Goal: Task Accomplishment & Management: Use online tool/utility

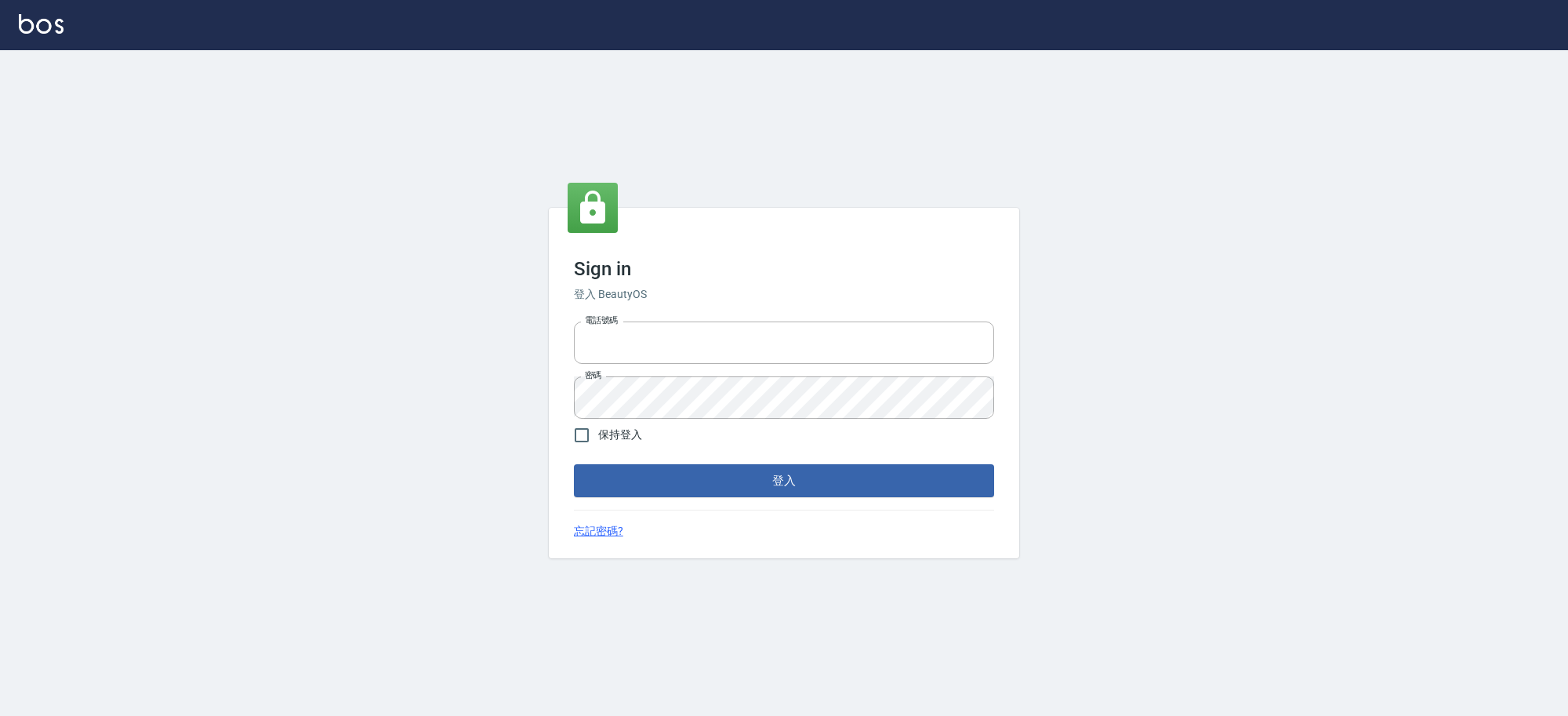
type input "0229521268"
click at [808, 500] on div "Sign in 登入 BeautyOS 電話號碼 [PHONE_NUMBER] 電話號碼 密碼 密碼 保持登入 登入 忘記密碼?" at bounding box center [784, 383] width 470 height 350
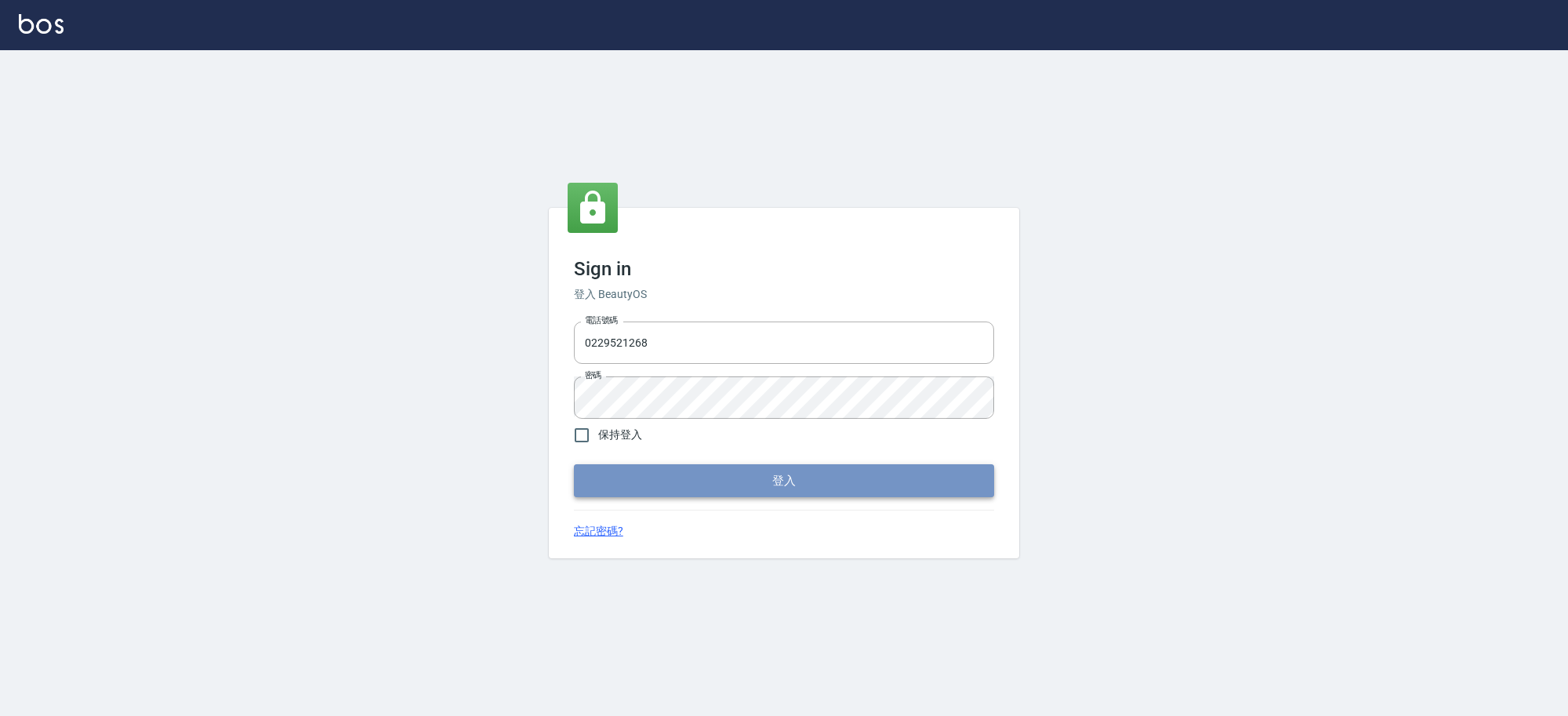
click at [802, 486] on button "登入" at bounding box center [783, 480] width 420 height 33
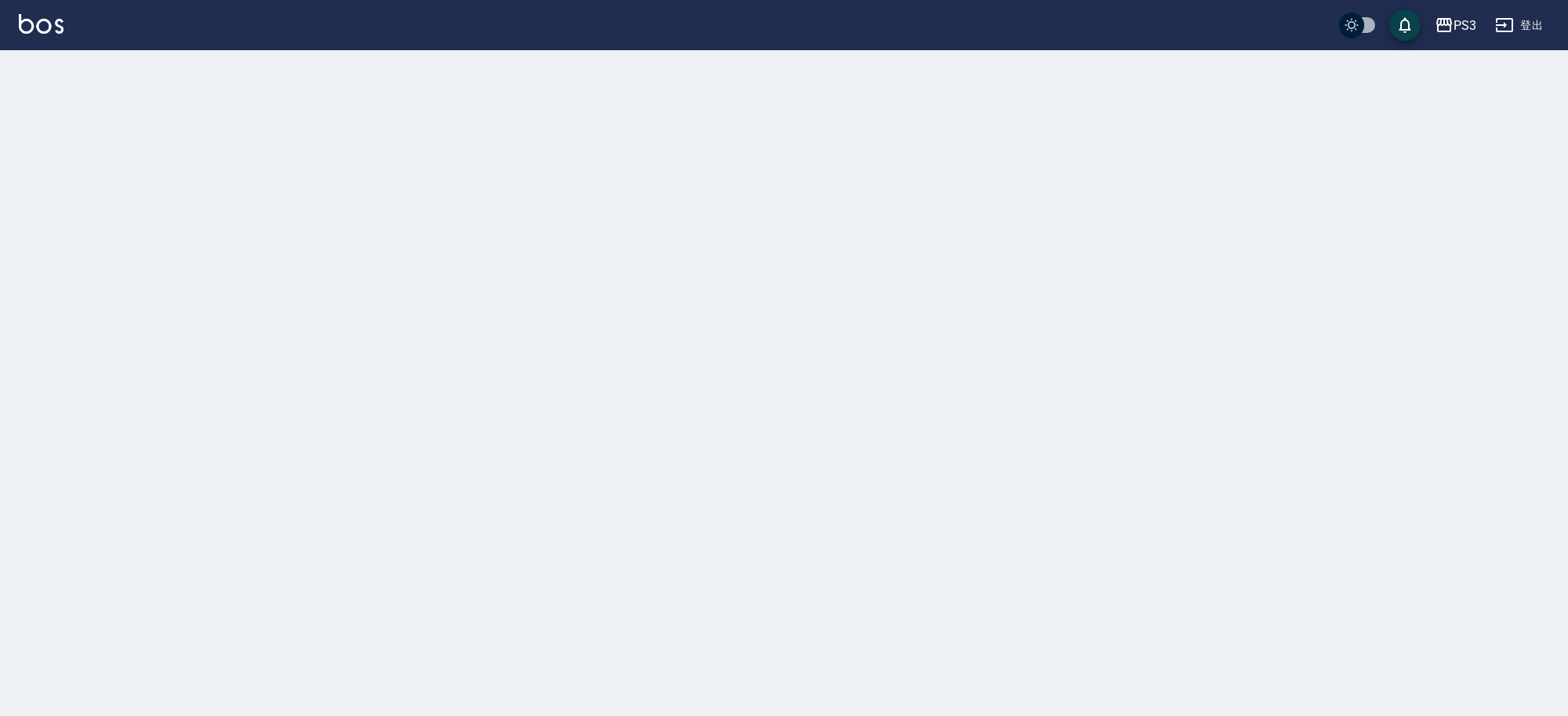
click at [59, 69] on div at bounding box center [784, 358] width 1568 height 716
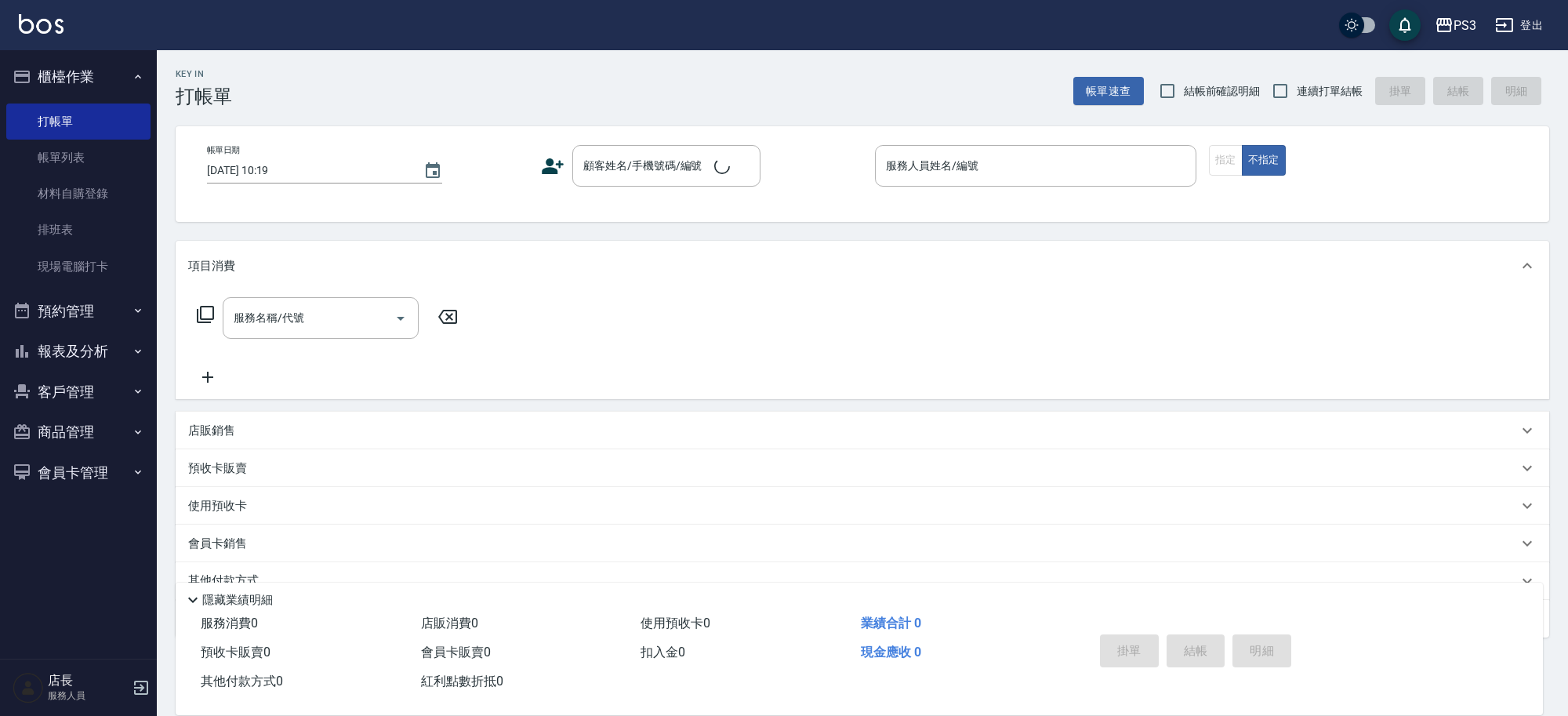
click at [59, 69] on button "櫃檯作業" at bounding box center [77, 77] width 144 height 40
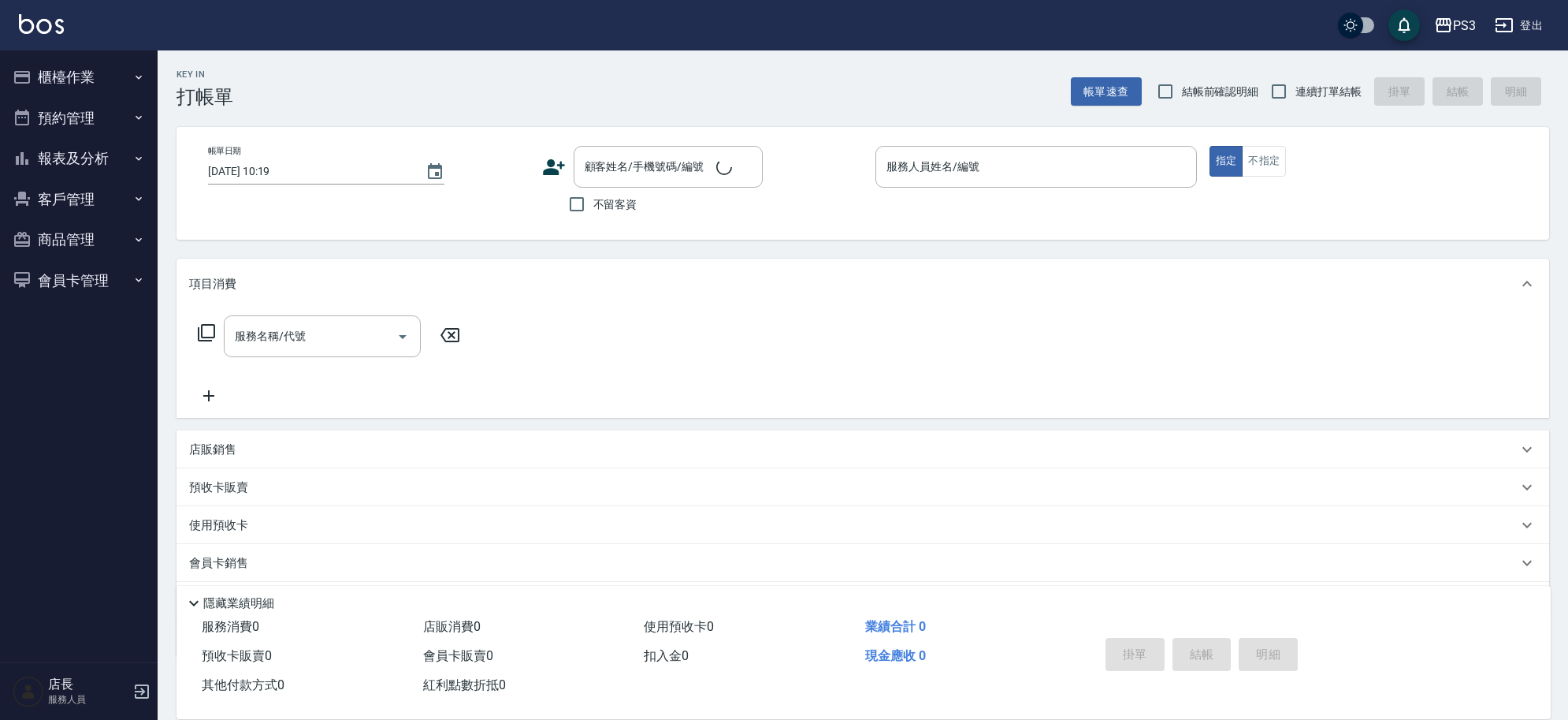
click at [40, 51] on ul "櫃檯作業 打帳單 帳單列表 材料自購登錄 排班表 現場電腦打卡 預約管理 預約管理 單日預約紀錄 單週預約紀錄 報表及分析 報表目錄 店家日報表 互助日報表 …" at bounding box center [78, 179] width 145 height 257
click at [37, 65] on button "櫃檯作業" at bounding box center [78, 77] width 145 height 41
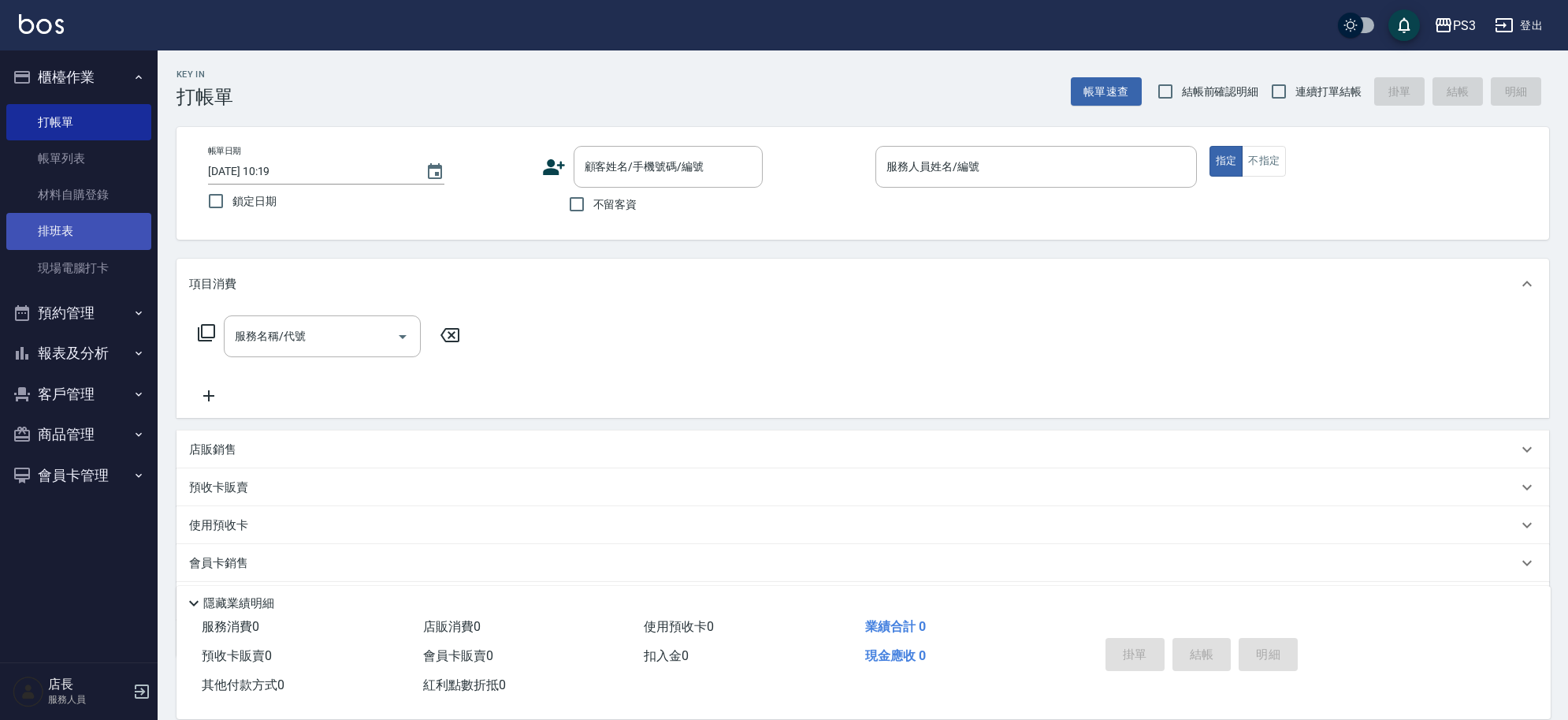
click at [63, 248] on link "排班表" at bounding box center [78, 230] width 145 height 36
click at [69, 261] on link "現場電腦打卡" at bounding box center [78, 268] width 145 height 36
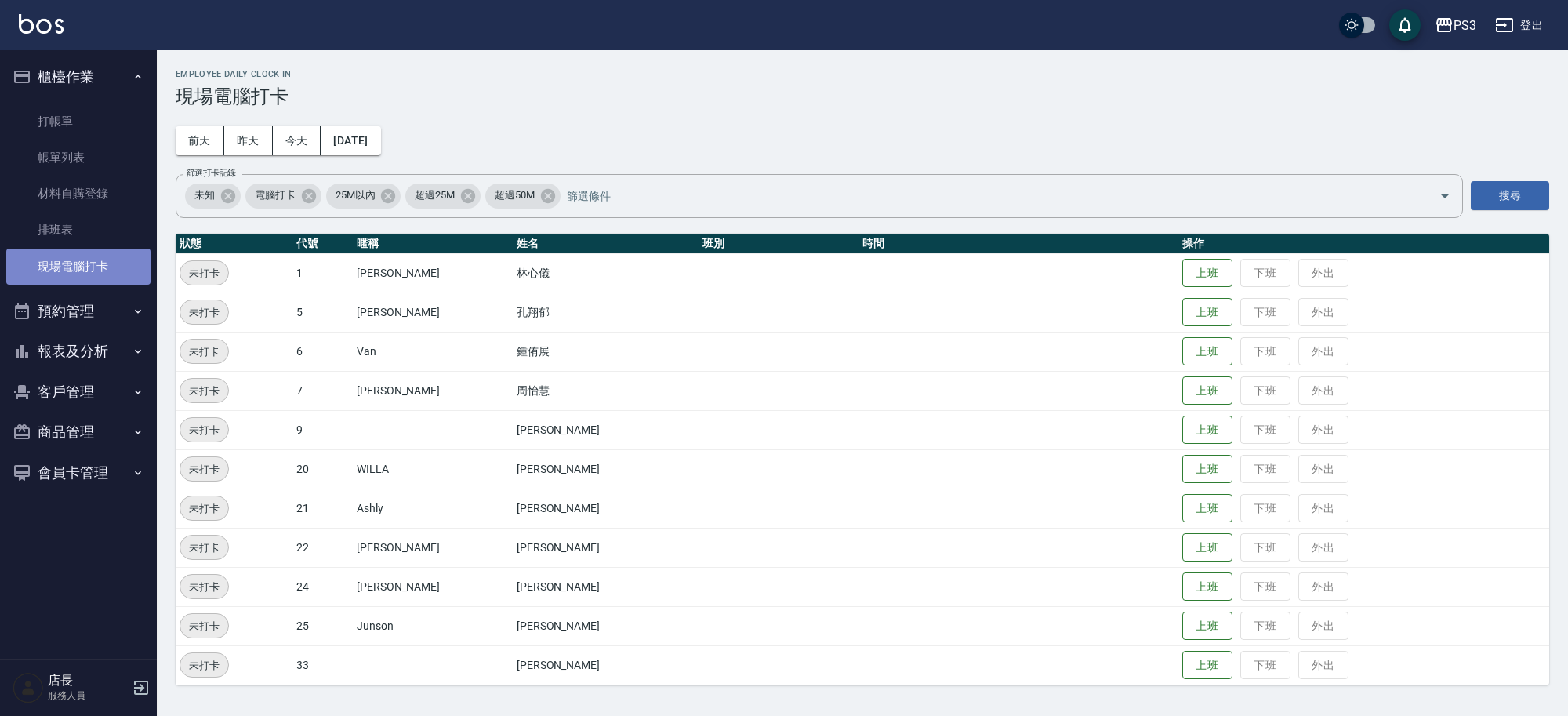
click at [95, 263] on link "現場電腦打卡" at bounding box center [77, 266] width 144 height 36
click at [1182, 629] on button "上班" at bounding box center [1208, 626] width 51 height 28
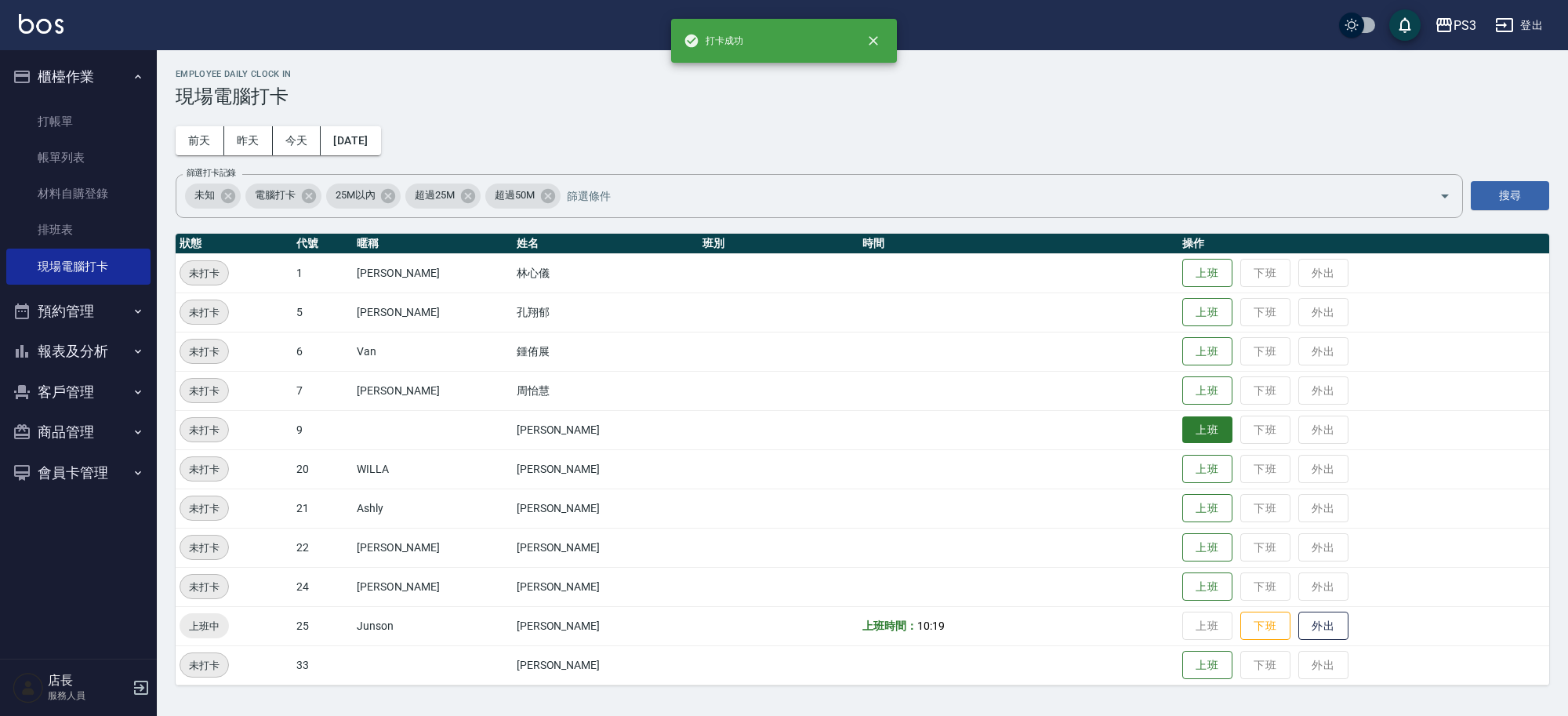
click at [1199, 440] on button "上班" at bounding box center [1208, 430] width 51 height 28
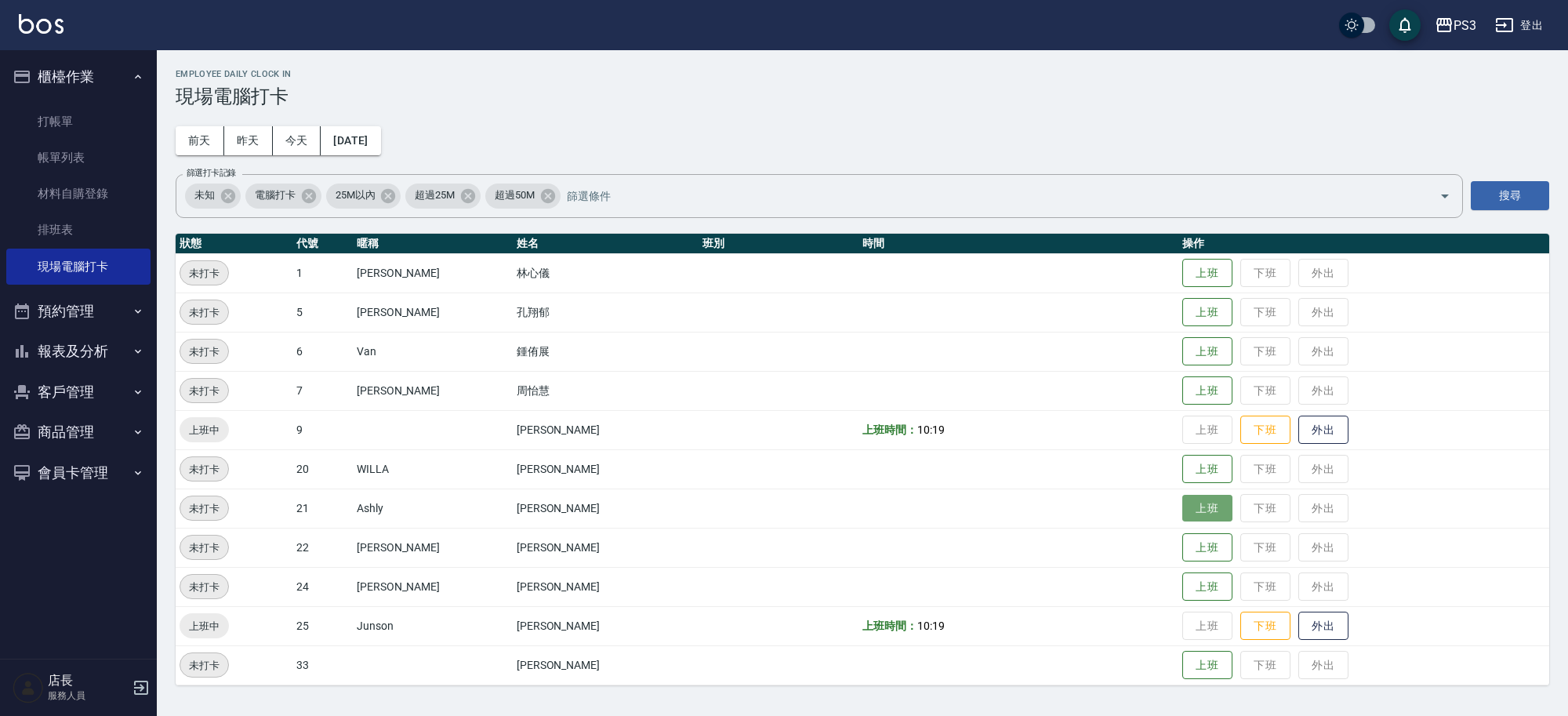
click at [1182, 510] on button "上班" at bounding box center [1208, 508] width 51 height 28
click at [296, 143] on button "今天" at bounding box center [297, 141] width 49 height 29
click at [1184, 270] on button "上班" at bounding box center [1208, 273] width 51 height 28
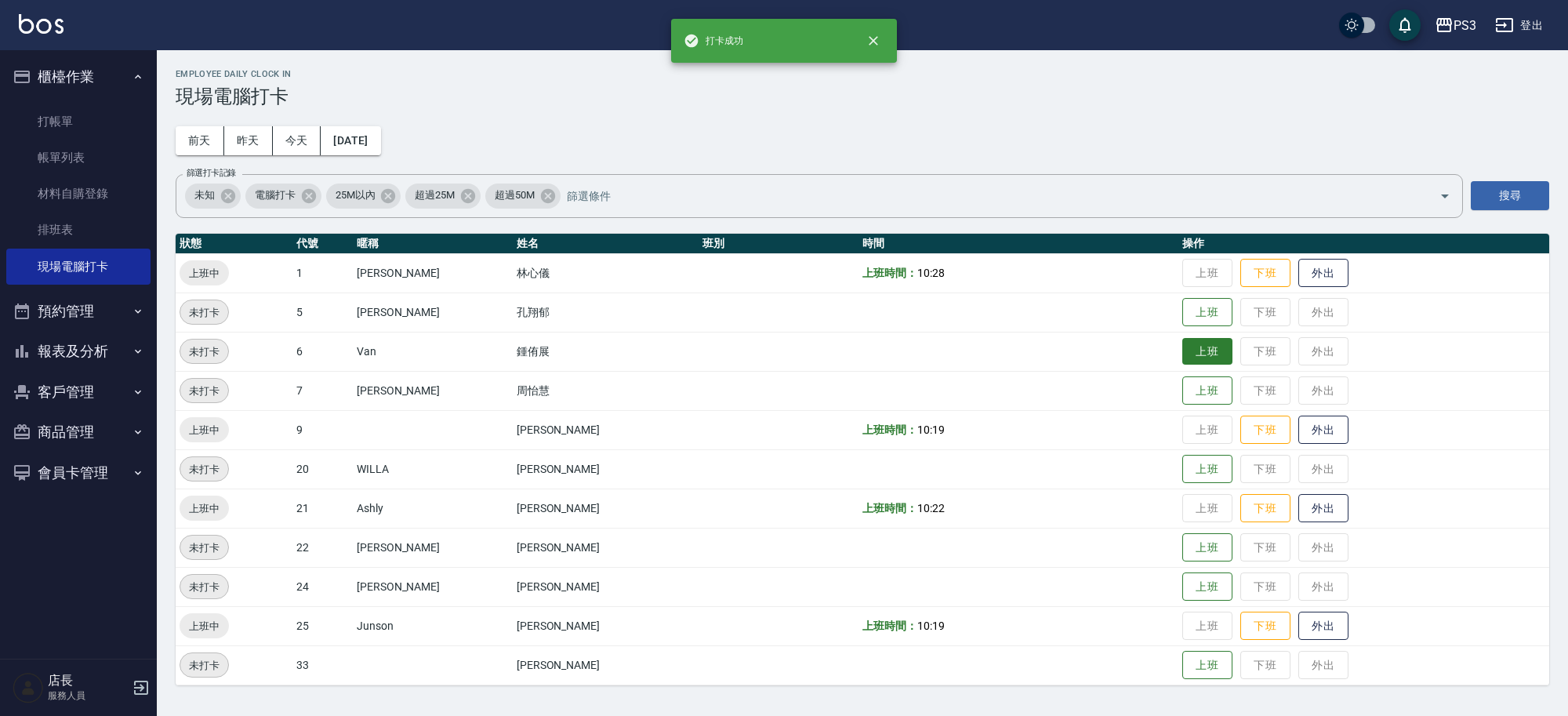
click at [1182, 354] on button "上班" at bounding box center [1208, 351] width 51 height 28
